Goal: Find specific page/section: Find specific page/section

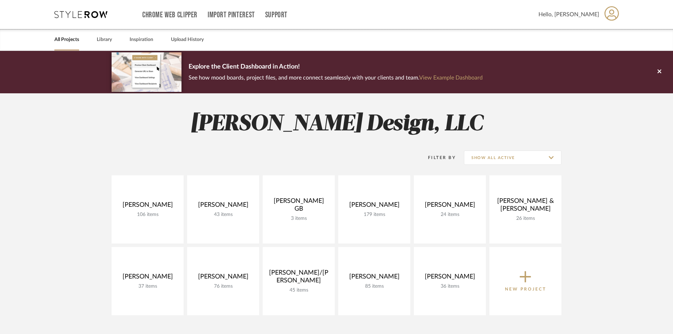
click at [58, 187] on project-collections "Explore the Client Dashboard in Action! See how mood boards, project files, and…" at bounding box center [336, 281] width 673 height 460
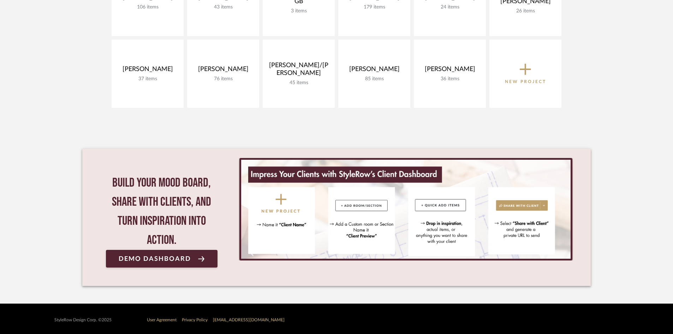
scroll to position [68, 0]
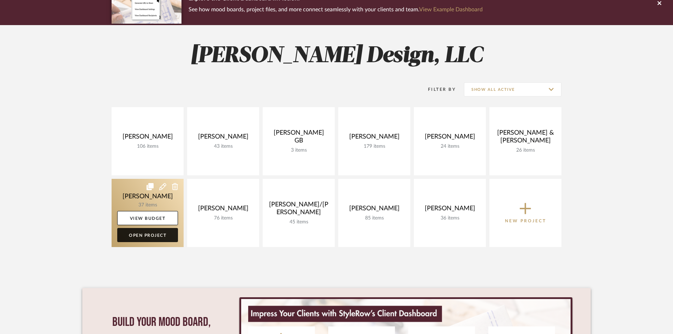
click at [139, 234] on link "Open Project" at bounding box center [147, 235] width 61 height 14
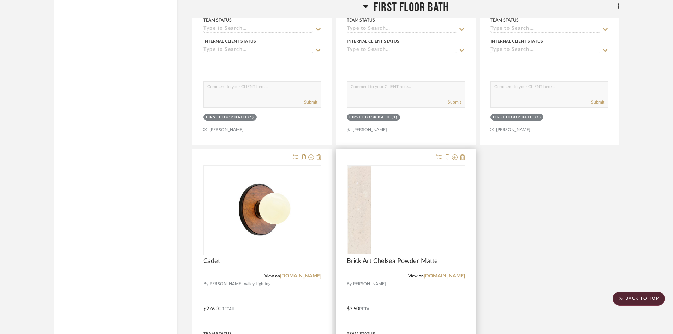
scroll to position [3109, 0]
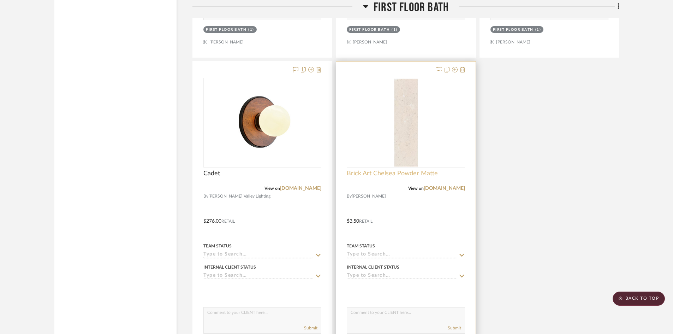
click at [391, 175] on span "Brick Art Chelsea Powder Matte" at bounding box center [392, 174] width 91 height 8
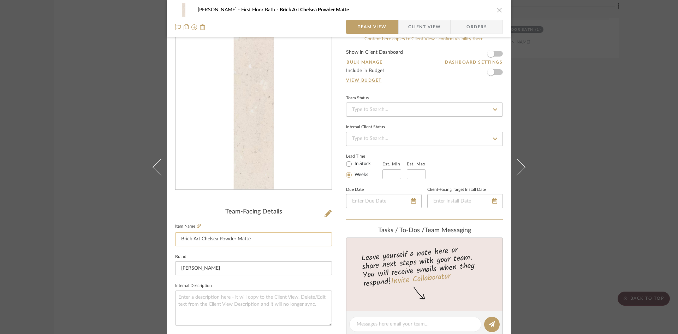
scroll to position [0, 0]
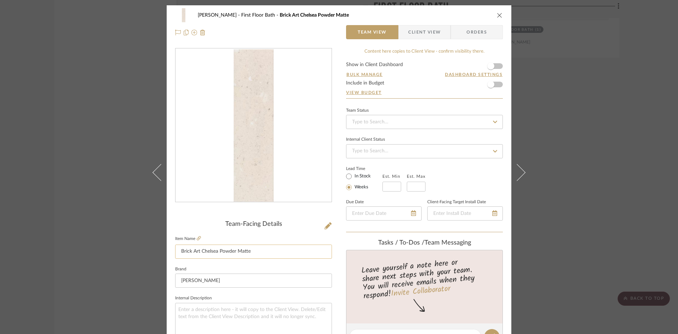
drag, startPoint x: 177, startPoint y: 251, endPoint x: 270, endPoint y: 257, distance: 92.8
click at [270, 257] on input "Brick Art Chelsea Powder Matte" at bounding box center [253, 251] width 157 height 14
click at [333, 260] on div "O'Connor, Lizzy First Floor Bath Brick Art Chelsea Powder Matte Team View Clien…" at bounding box center [339, 331] width 345 height 653
click at [497, 17] on icon "close" at bounding box center [500, 15] width 6 height 6
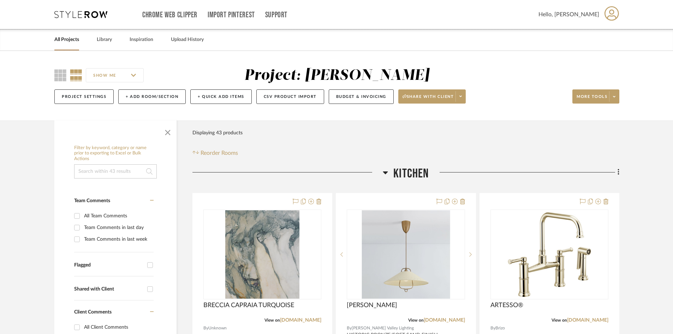
click at [79, 14] on icon at bounding box center [80, 14] width 53 height 7
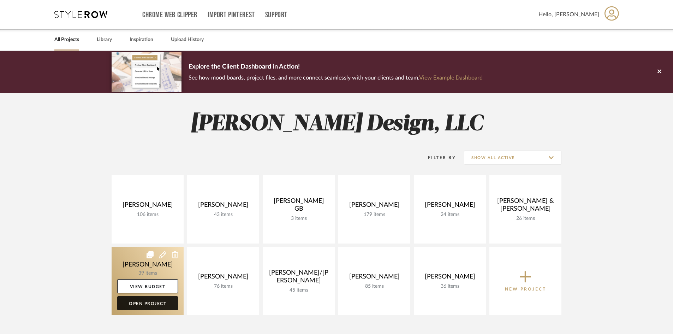
click at [152, 302] on link "Open Project" at bounding box center [147, 303] width 61 height 14
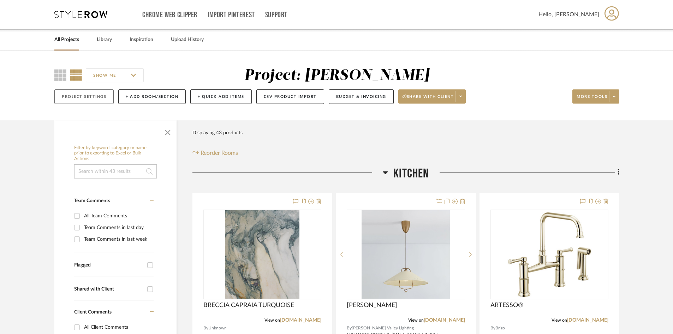
click at [73, 97] on button "Project Settings" at bounding box center [83, 96] width 59 height 14
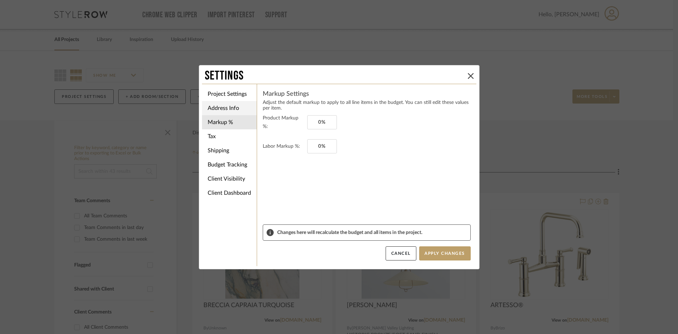
click at [226, 112] on li "Address Info" at bounding box center [229, 108] width 55 height 14
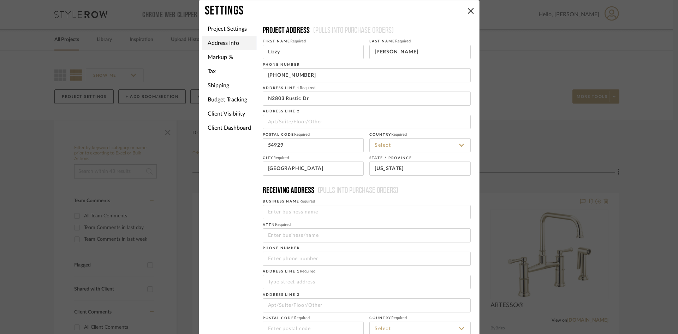
type input "[GEOGRAPHIC_DATA]"
click at [472, 10] on button at bounding box center [471, 11] width 8 height 8
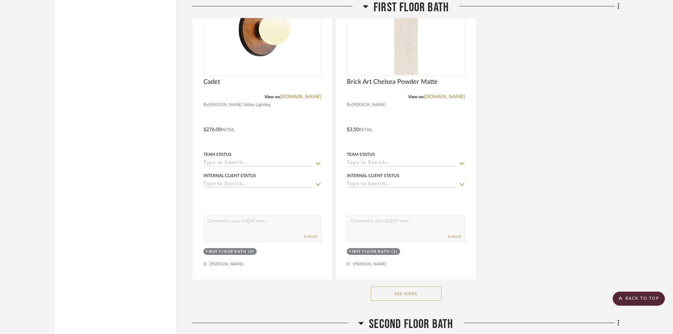
scroll to position [3286, 0]
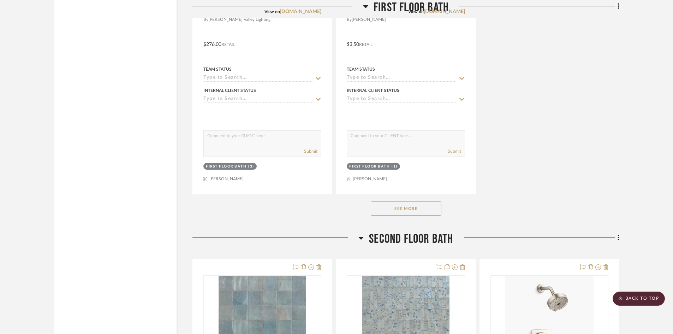
click at [412, 207] on button "See More" at bounding box center [406, 208] width 71 height 14
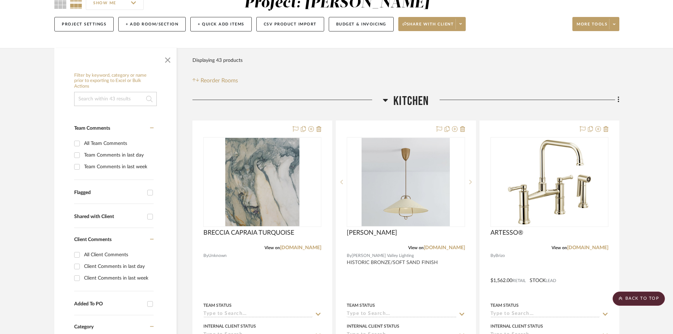
scroll to position [0, 0]
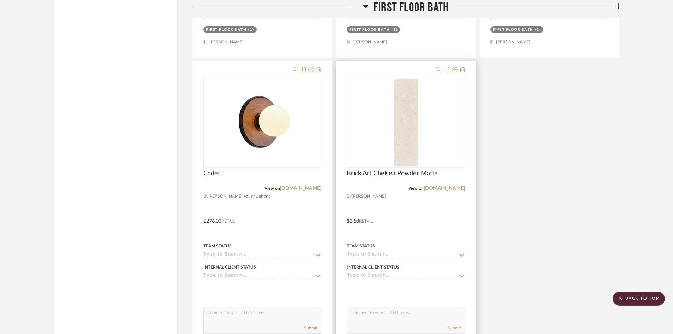
scroll to position [3286, 0]
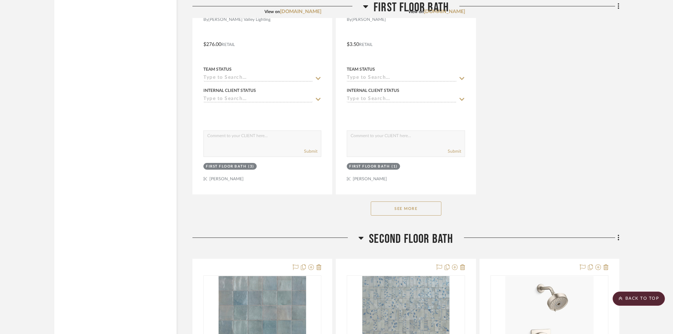
click at [423, 211] on button "See More" at bounding box center [406, 208] width 71 height 14
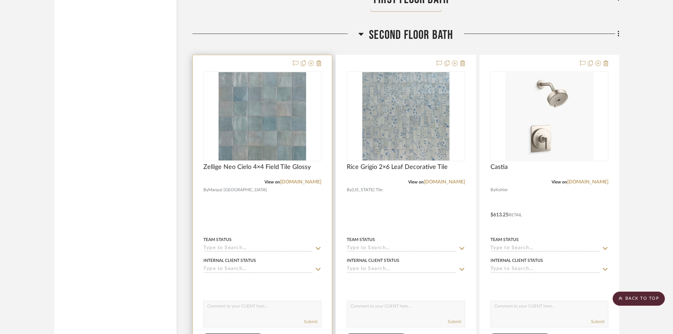
scroll to position [3498, 0]
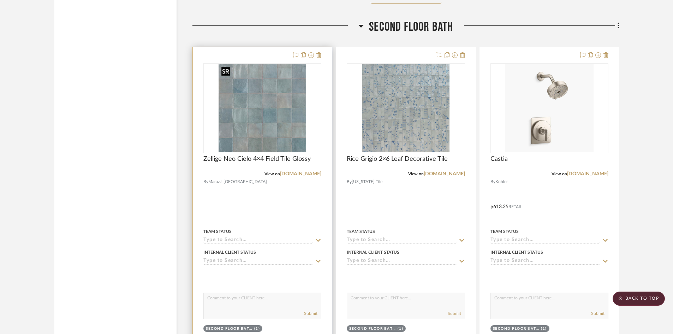
click at [255, 110] on img "0" at bounding box center [263, 108] width 88 height 88
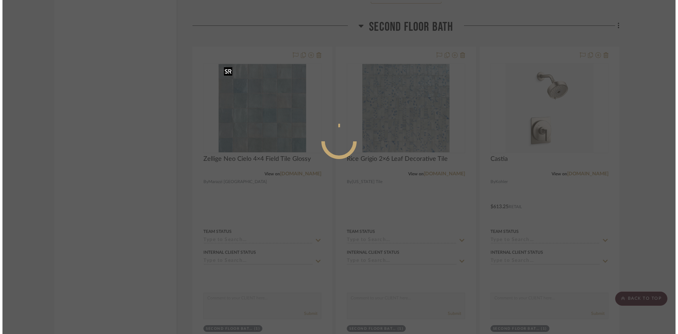
scroll to position [0, 0]
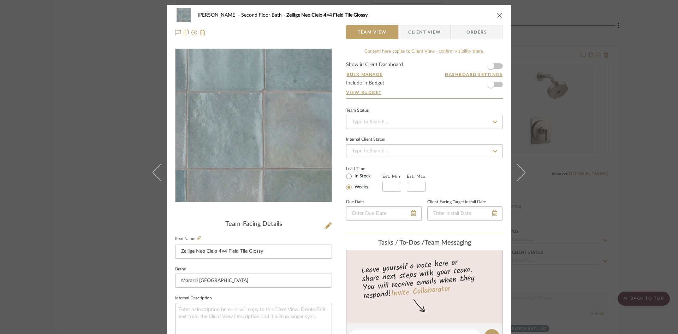
click at [225, 158] on img "0" at bounding box center [253, 125] width 153 height 153
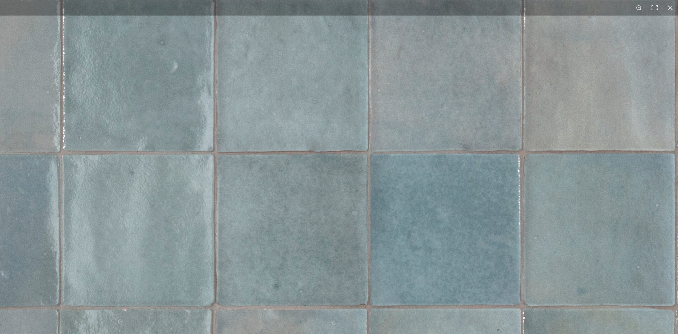
click at [248, 119] on img at bounding box center [368, 153] width 920 height 925
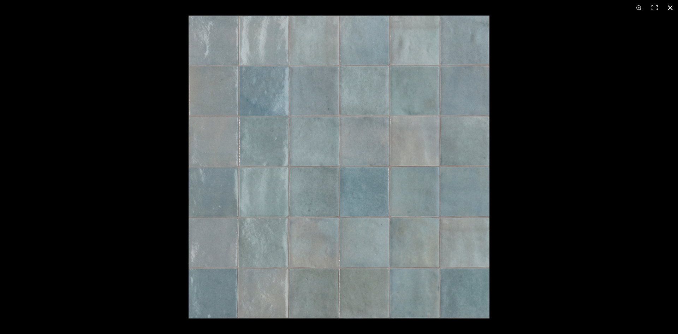
click at [671, 8] on button at bounding box center [671, 8] width 16 height 16
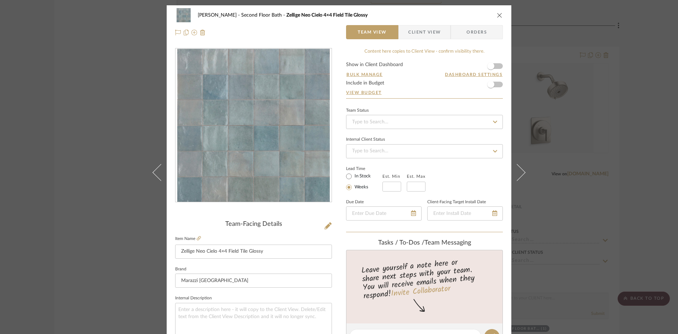
click at [500, 15] on icon "close" at bounding box center [500, 15] width 6 height 6
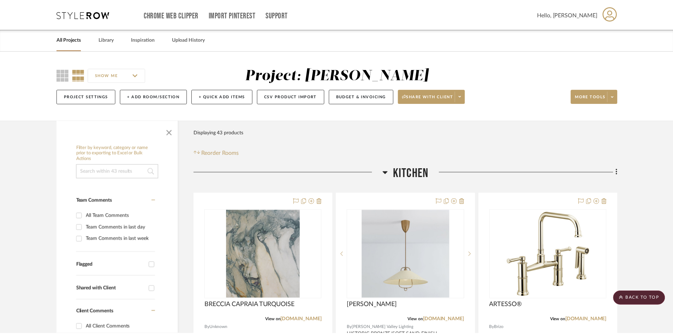
scroll to position [3498, 0]
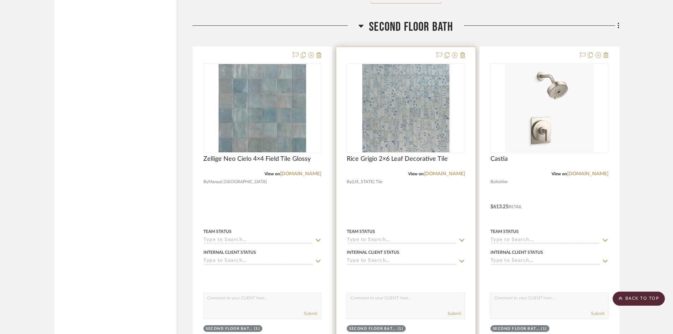
click at [412, 106] on img "0" at bounding box center [406, 108] width 87 height 88
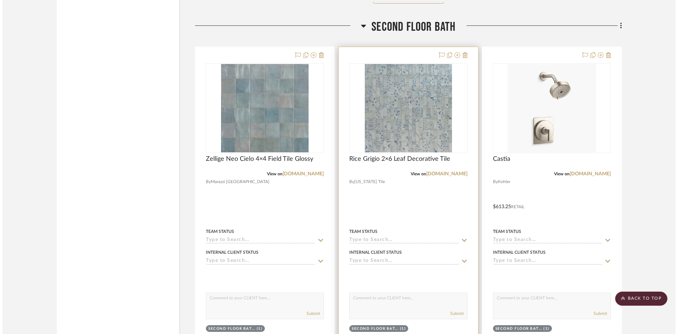
scroll to position [0, 0]
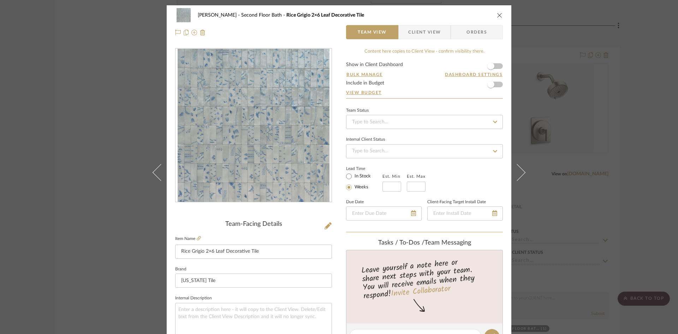
click at [268, 156] on img "0" at bounding box center [254, 125] width 152 height 153
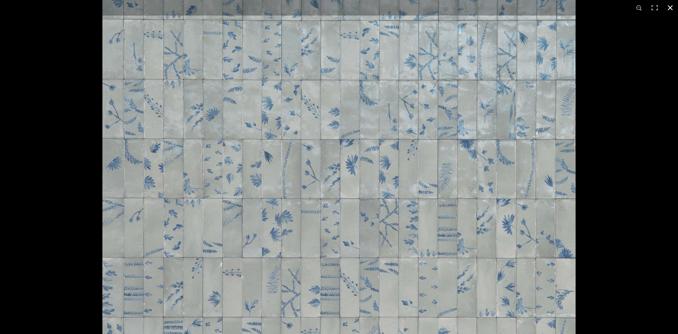
click at [671, 8] on button at bounding box center [671, 8] width 16 height 16
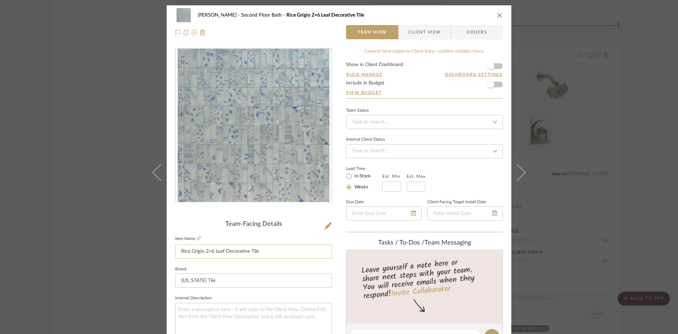
drag, startPoint x: 204, startPoint y: 249, endPoint x: 224, endPoint y: 248, distance: 20.2
click at [224, 248] on input "Rice Grigio 2×6 Leaf Decorative Tile" at bounding box center [253, 251] width 157 height 14
click at [217, 252] on input "Rice Grigio 2×6 Leaf Decorative Tile" at bounding box center [253, 251] width 157 height 14
click at [499, 16] on icon "close" at bounding box center [500, 15] width 6 height 6
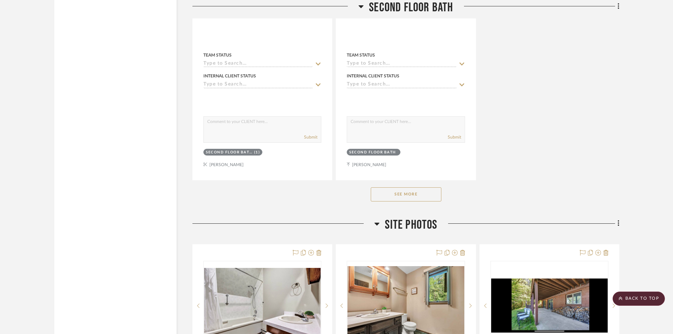
scroll to position [4310, 0]
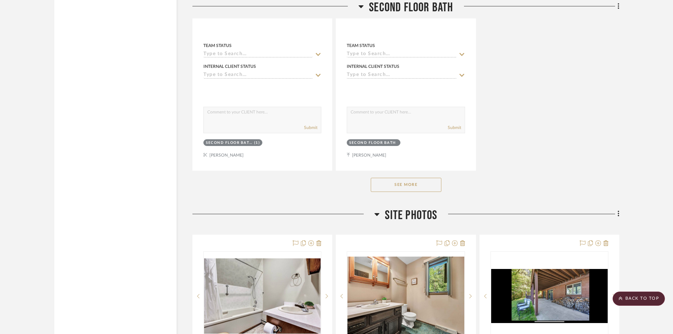
click at [420, 186] on button "See More" at bounding box center [406, 185] width 71 height 14
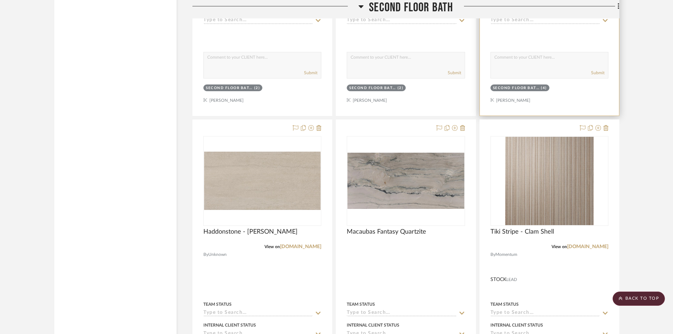
scroll to position [4169, 0]
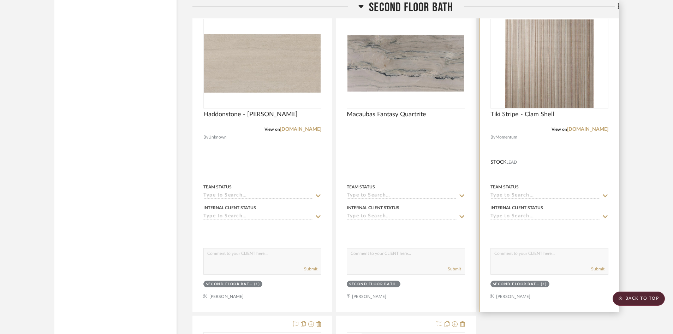
click at [547, 147] on div at bounding box center [549, 156] width 139 height 309
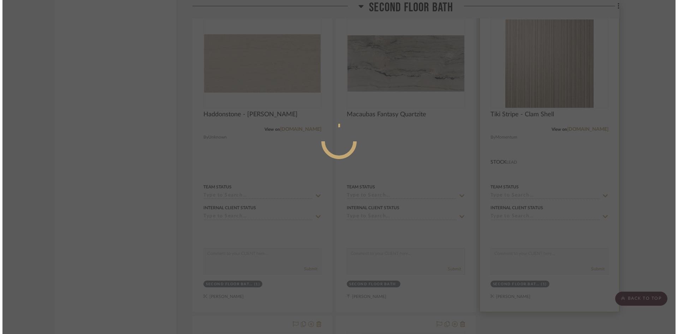
scroll to position [0, 0]
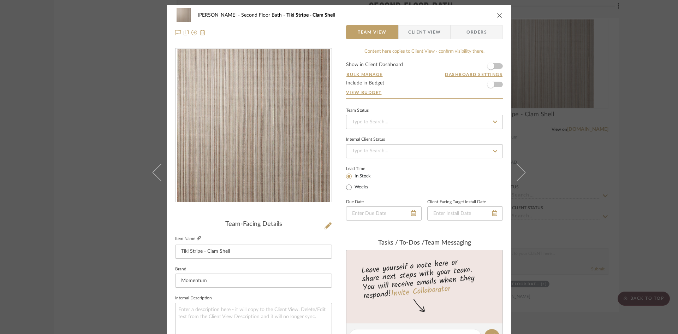
click at [197, 239] on icon at bounding box center [199, 238] width 4 height 4
click at [499, 14] on icon "close" at bounding box center [500, 15] width 6 height 6
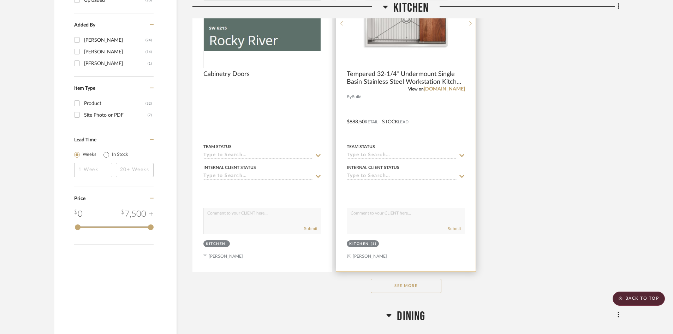
scroll to position [954, 0]
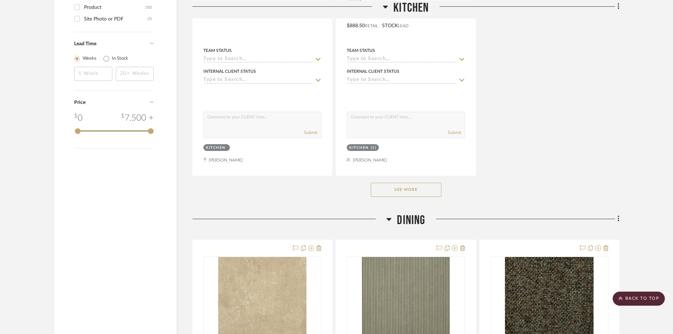
click at [409, 190] on button "See More" at bounding box center [406, 190] width 71 height 14
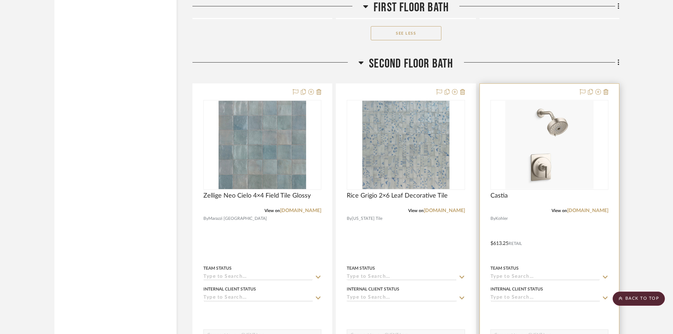
scroll to position [3463, 0]
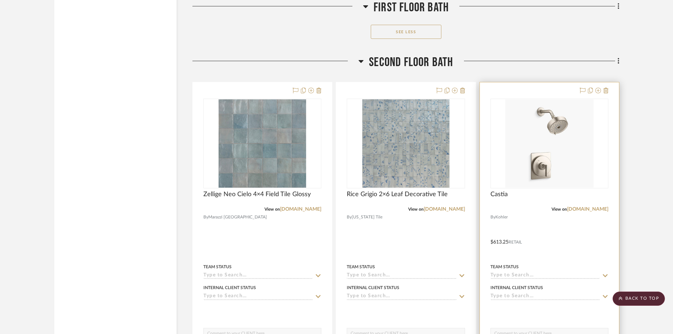
click at [545, 229] on div at bounding box center [549, 236] width 139 height 309
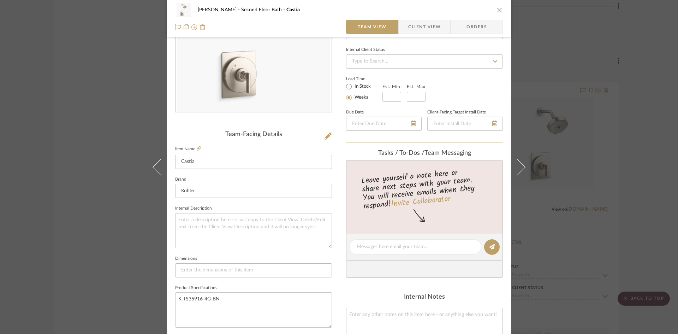
scroll to position [0, 0]
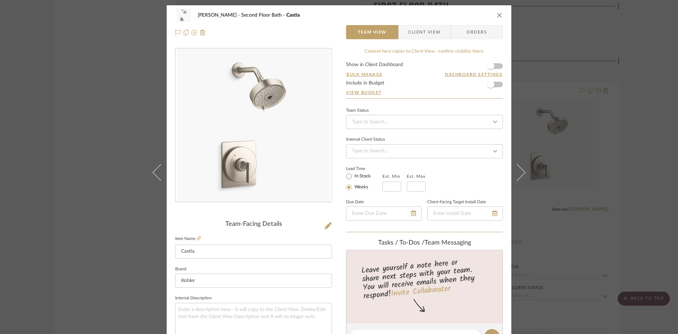
drag, startPoint x: 496, startPoint y: 18, endPoint x: 481, endPoint y: 52, distance: 36.7
click at [497, 18] on button "close" at bounding box center [500, 15] width 6 height 6
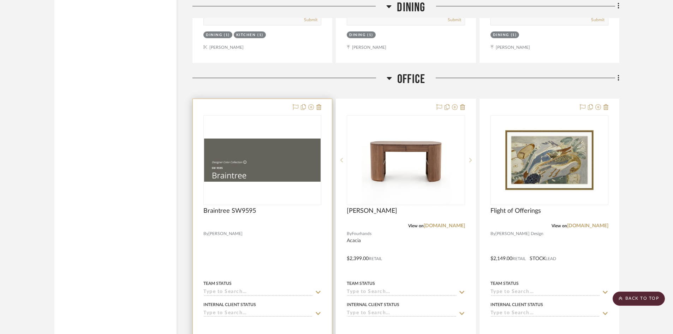
scroll to position [1519, 0]
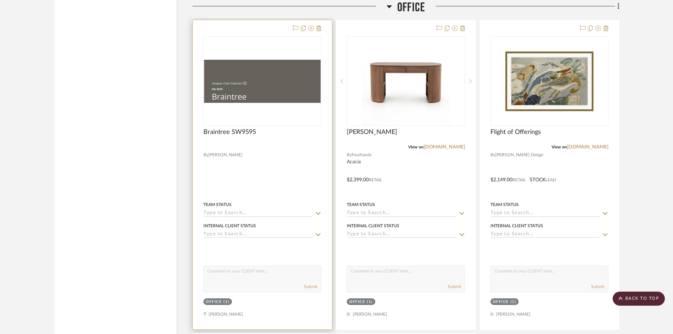
click at [261, 89] on img "0" at bounding box center [262, 81] width 117 height 43
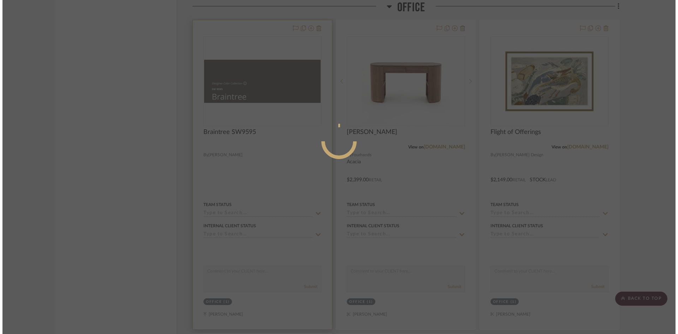
scroll to position [0, 0]
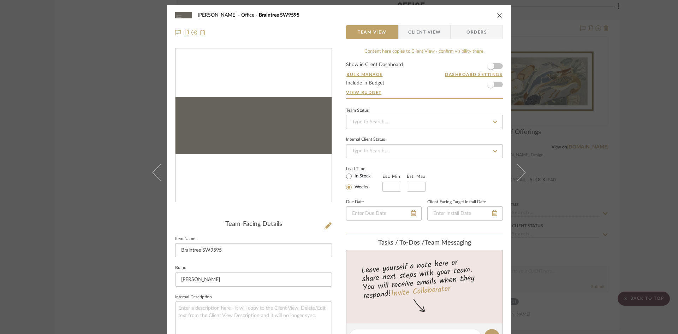
click at [278, 119] on img "0" at bounding box center [254, 125] width 156 height 57
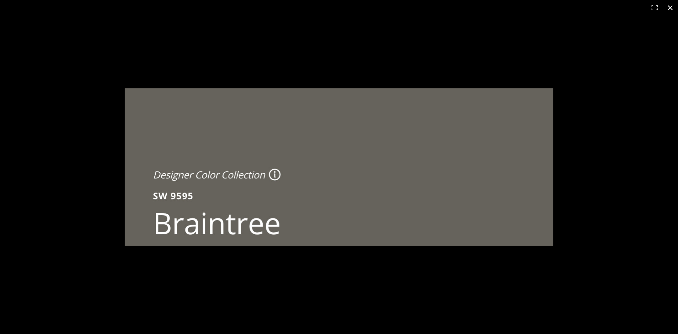
click at [671, 6] on button at bounding box center [671, 8] width 16 height 16
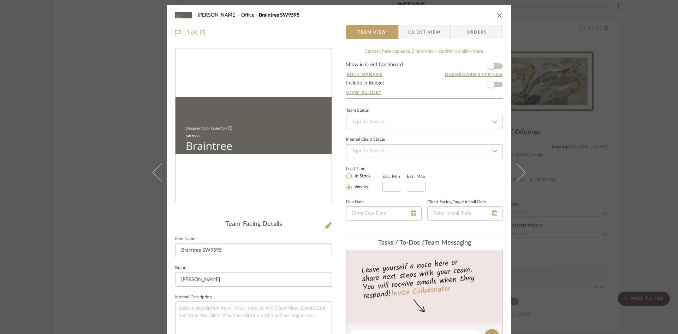
click at [498, 16] on icon "close" at bounding box center [500, 15] width 6 height 6
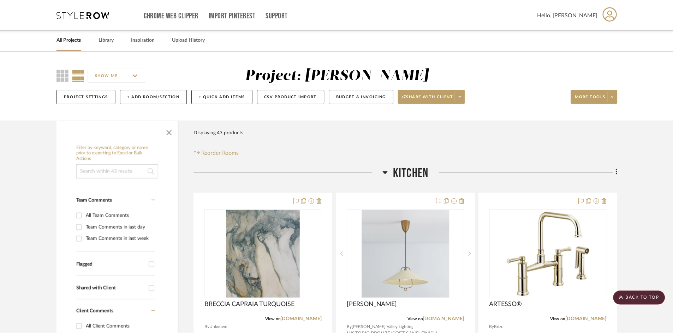
scroll to position [1519, 0]
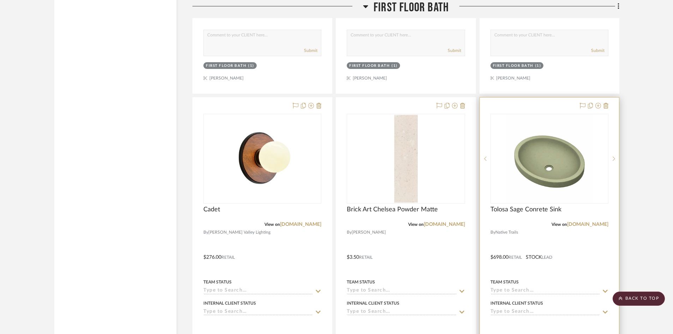
scroll to position [3074, 0]
click at [561, 246] on div at bounding box center [549, 251] width 139 height 309
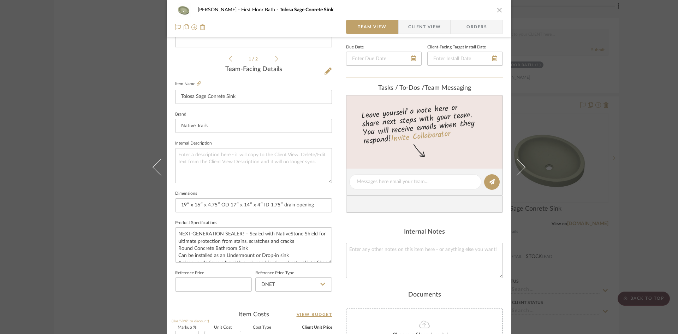
scroll to position [212, 0]
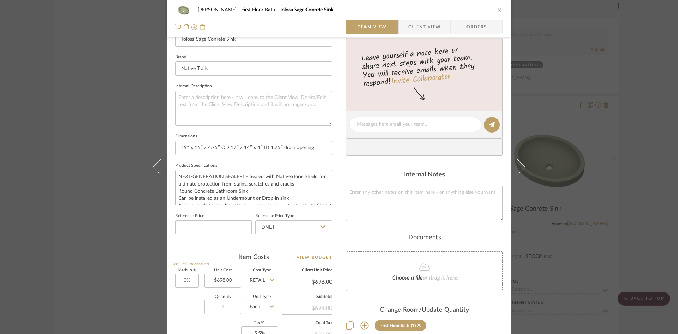
click at [282, 195] on textarea "NEXT-GENERATION SEALER! – Sealed with NativeStone Shield for ultimate protectio…" at bounding box center [253, 187] width 157 height 35
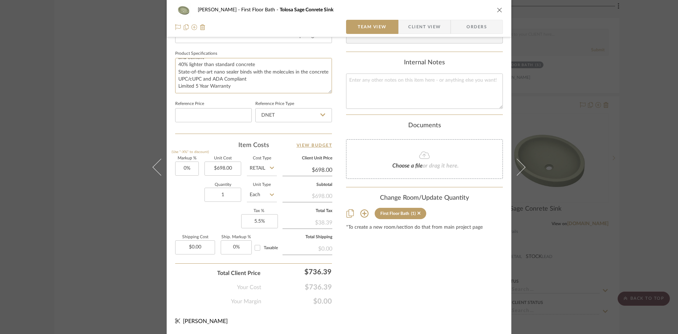
scroll to position [77, 0]
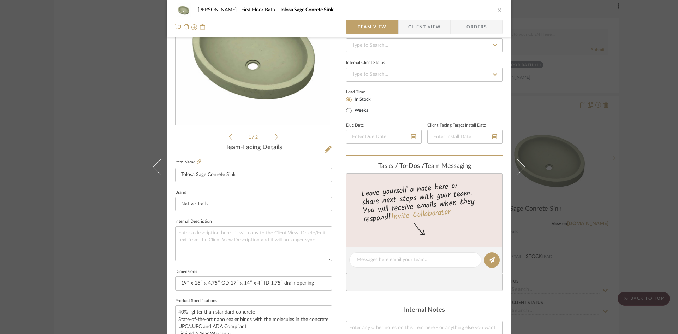
click at [497, 12] on icon "close" at bounding box center [500, 10] width 6 height 6
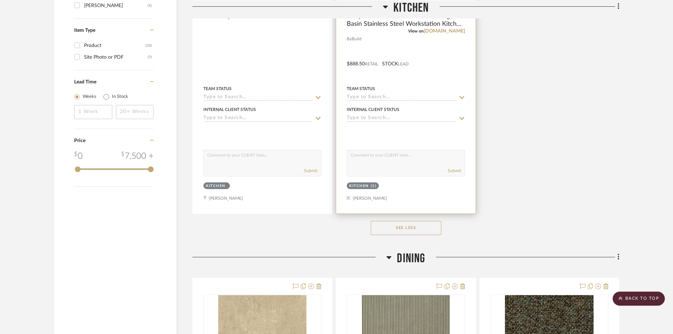
scroll to position [919, 0]
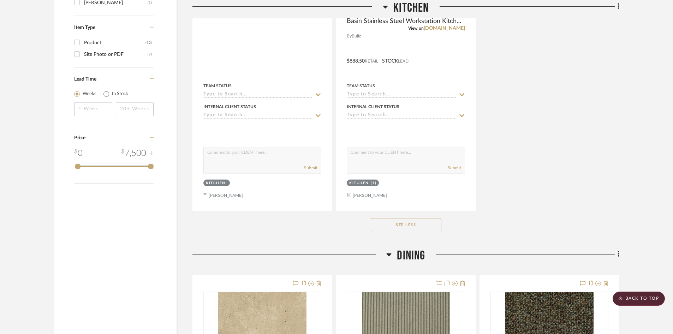
click at [413, 226] on button "See Less" at bounding box center [406, 225] width 71 height 14
click at [418, 227] on button "See More" at bounding box center [406, 225] width 71 height 14
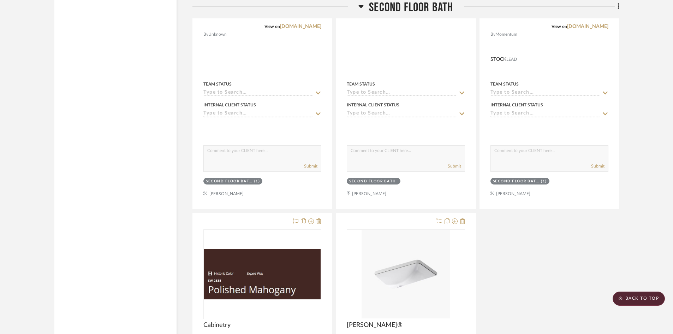
scroll to position [4169, 0]
